Goal: Understand process/instructions: Learn how to perform a task or action

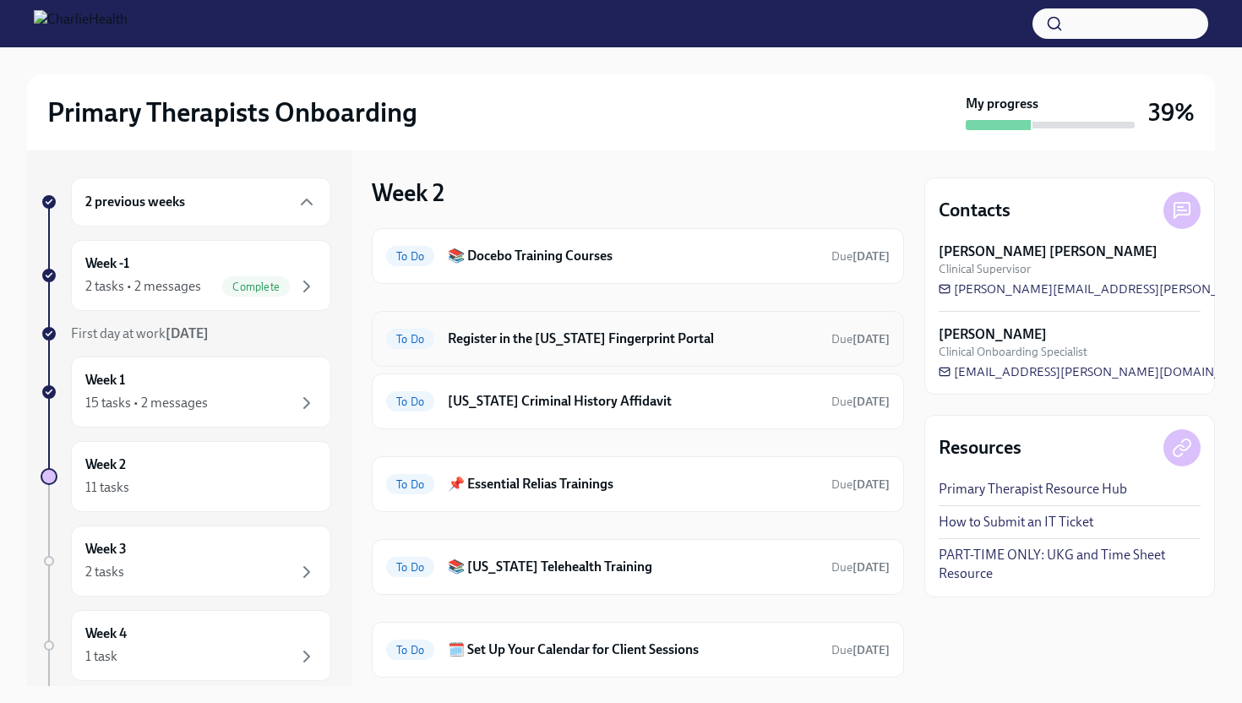
click at [540, 342] on h6 "Register in the [US_STATE] Fingerprint Portal" at bounding box center [633, 338] width 370 height 19
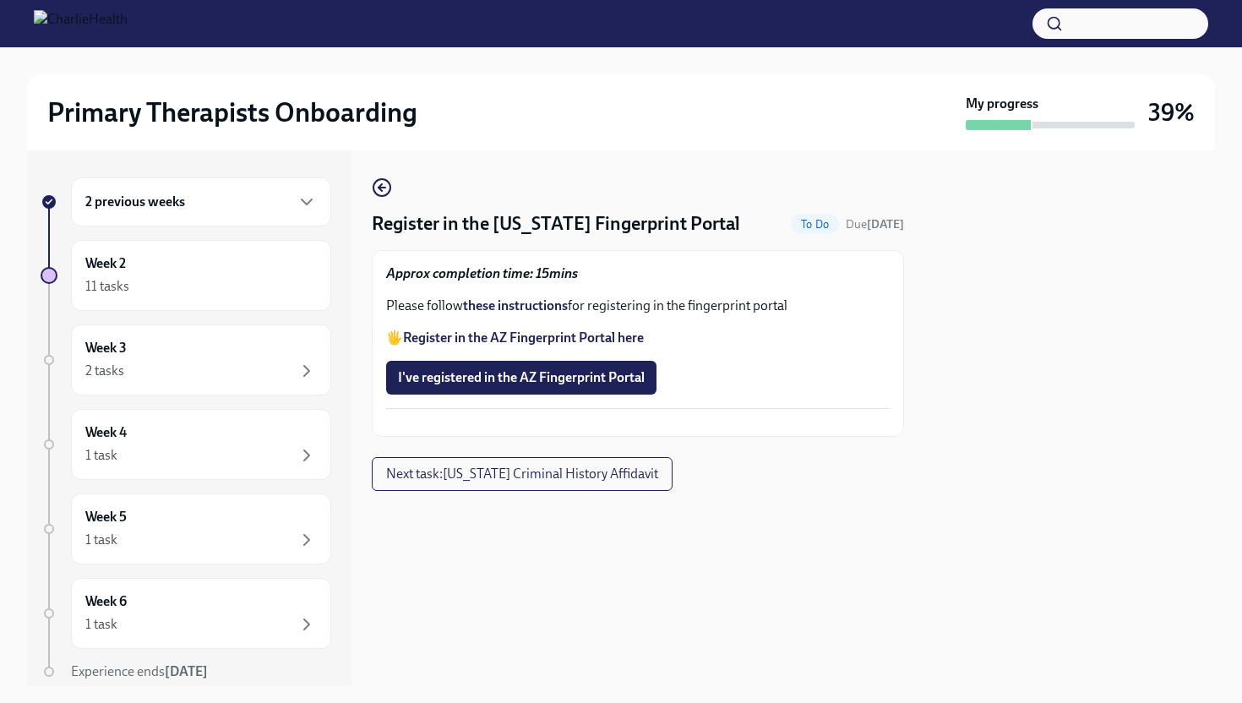
click at [532, 337] on strong "Register in the AZ Fingerprint Portal here" at bounding box center [523, 337] width 241 height 16
click at [546, 308] on strong "these instructions" at bounding box center [515, 305] width 105 height 16
click at [538, 384] on span "I've registered in the AZ Fingerprint Portal" at bounding box center [521, 377] width 247 height 17
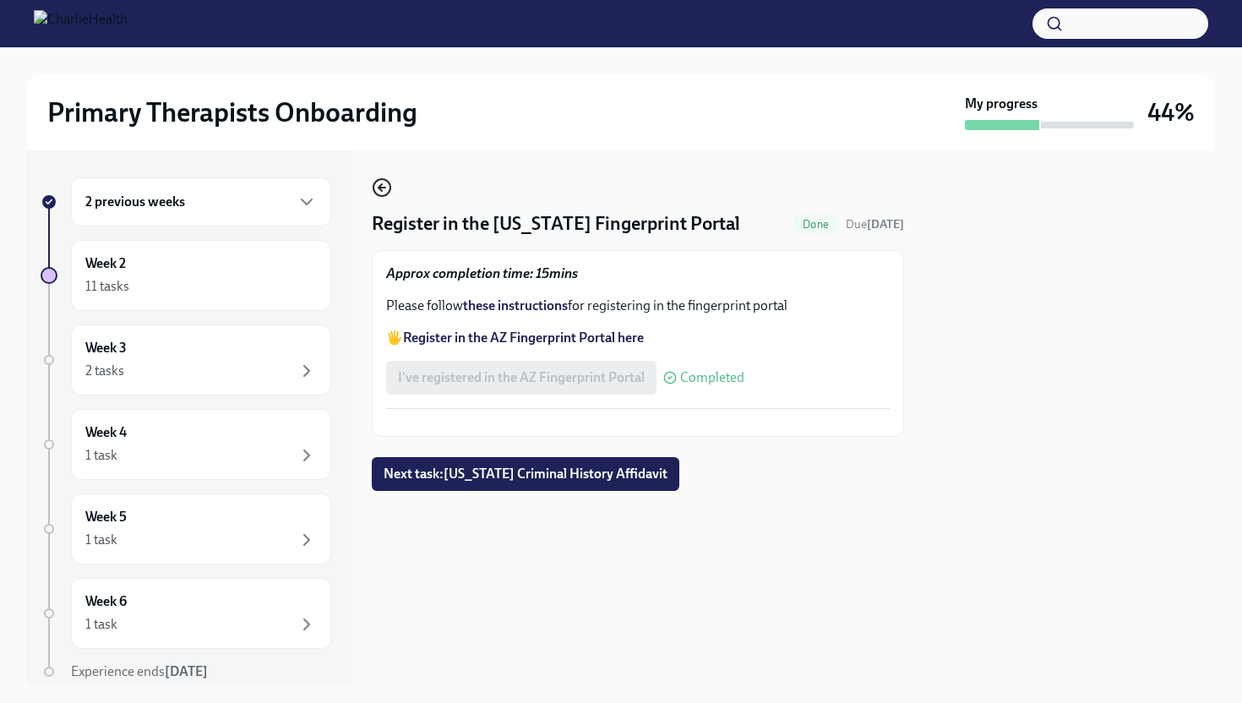
click at [391, 187] on icon "button" at bounding box center [382, 187] width 20 height 20
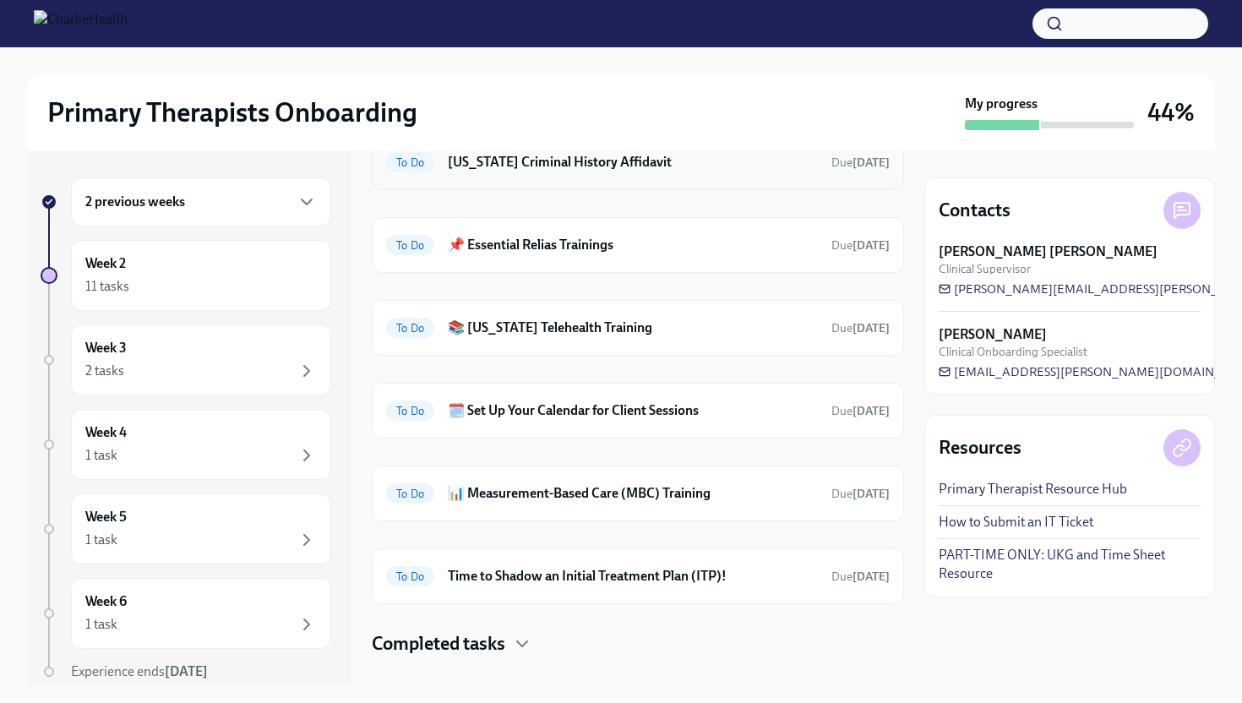
scroll to position [201, 0]
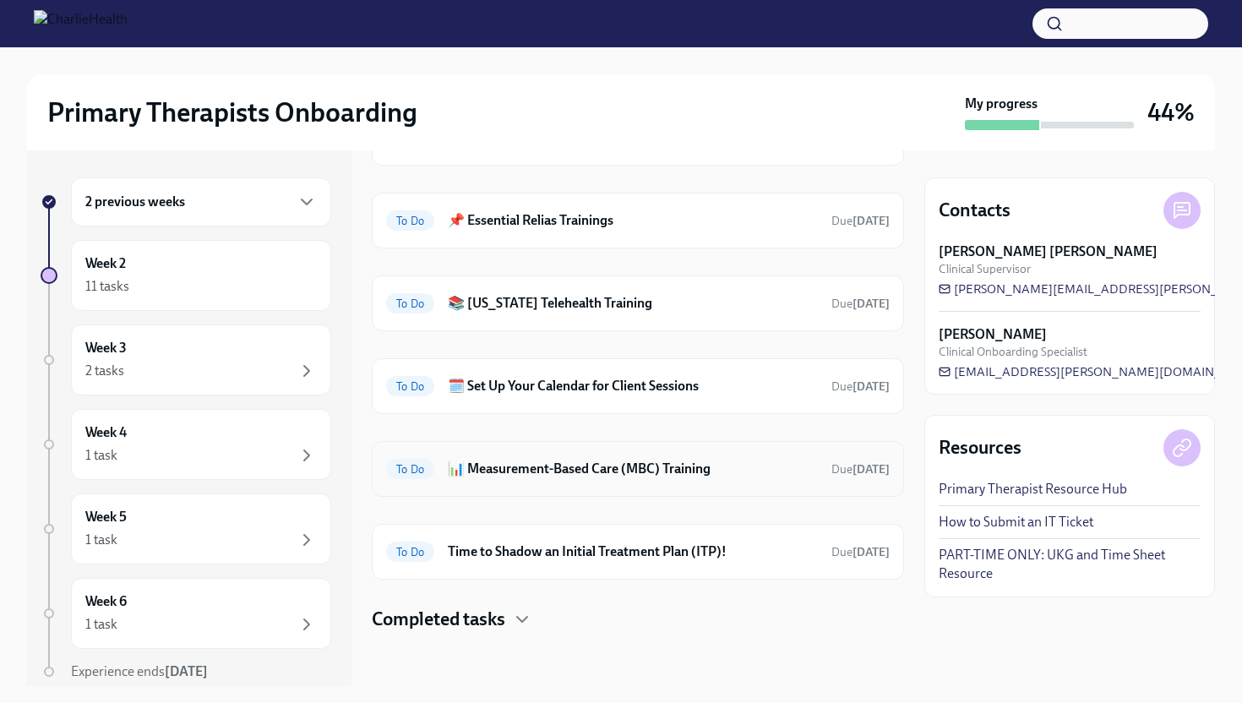
click at [633, 470] on h6 "📊 Measurement-Based Care (MBC) Training" at bounding box center [633, 468] width 370 height 19
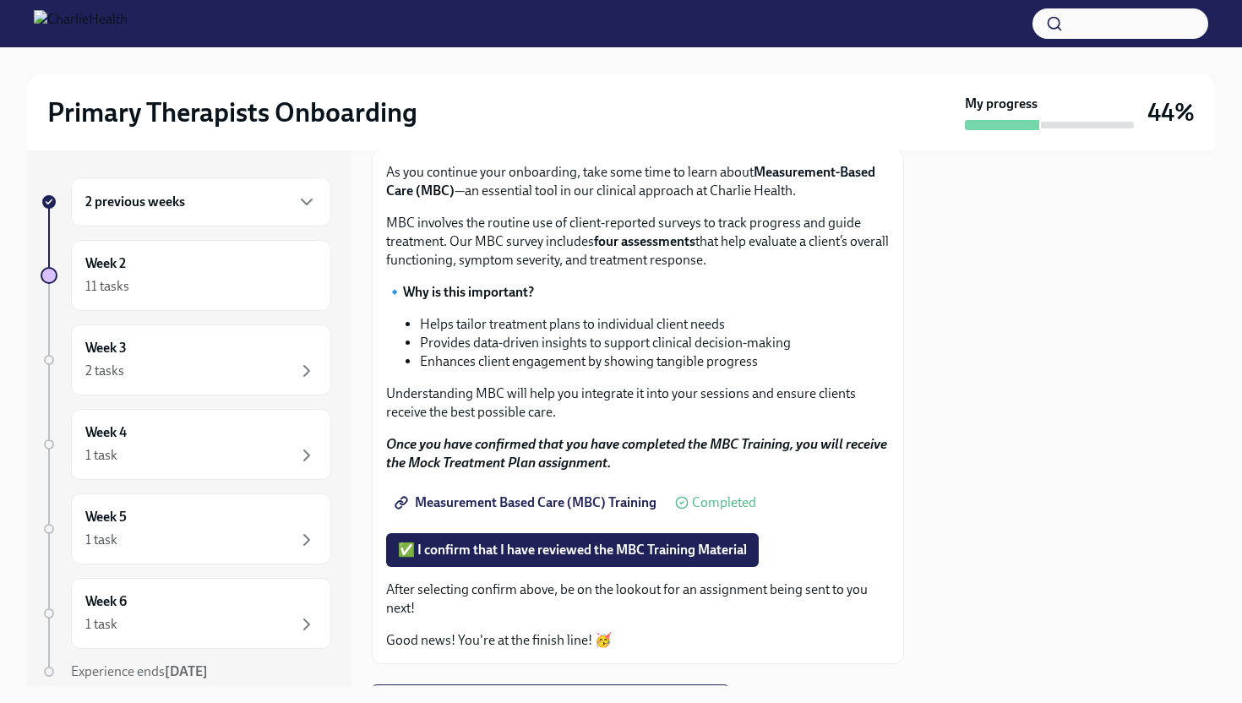
scroll to position [104, 0]
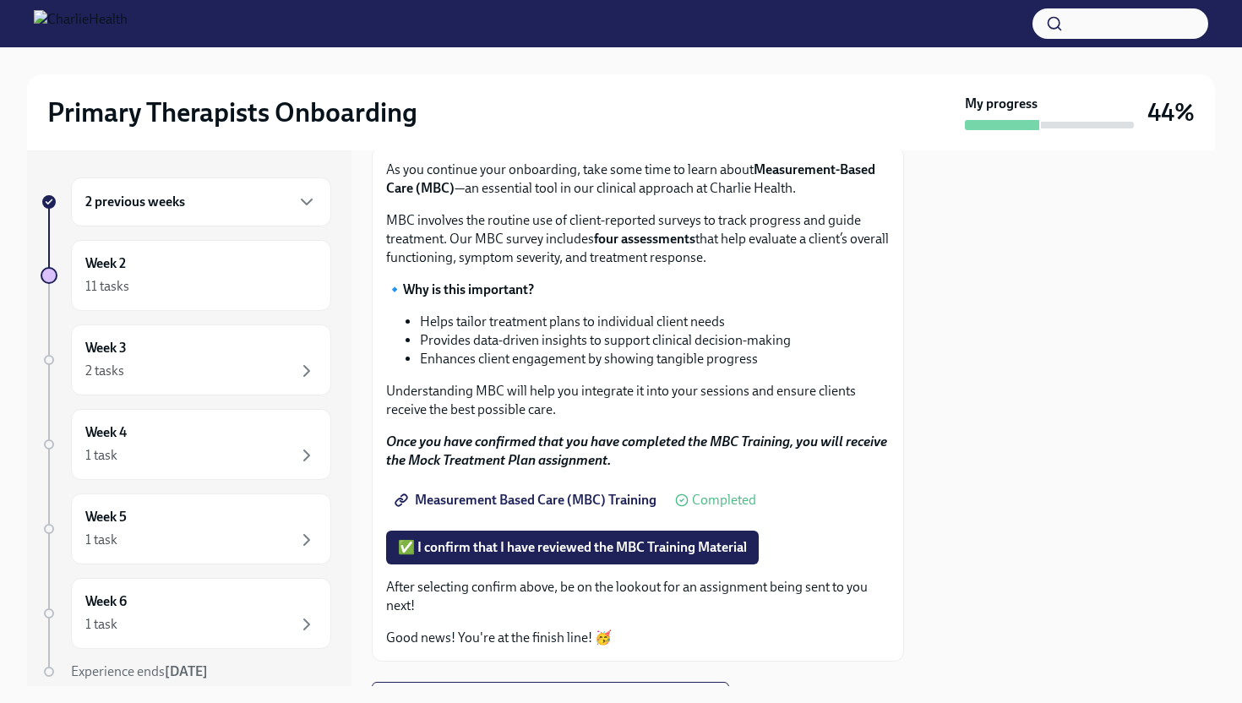
click at [532, 496] on span "Measurement Based Care (MBC) Training" at bounding box center [527, 500] width 258 height 17
